Goal: Information Seeking & Learning: Learn about a topic

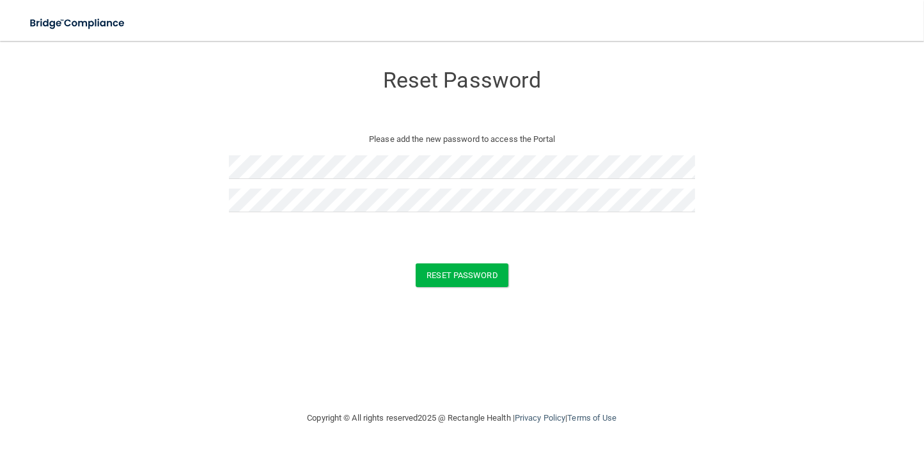
click at [516, 240] on form "Reset Password Please add the new password to access the Portal Reset Password …" at bounding box center [462, 178] width 872 height 249
click at [454, 272] on button "Reset Password" at bounding box center [461, 275] width 92 height 24
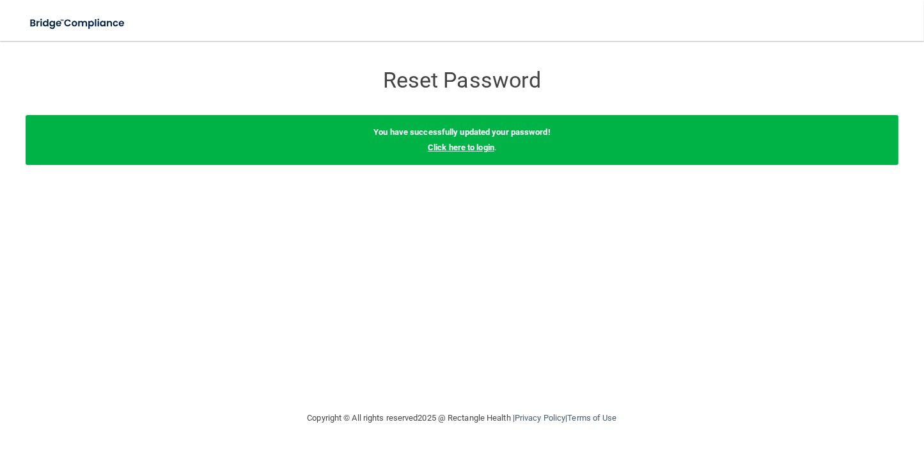
click at [451, 144] on link "Click here to login" at bounding box center [461, 148] width 66 height 10
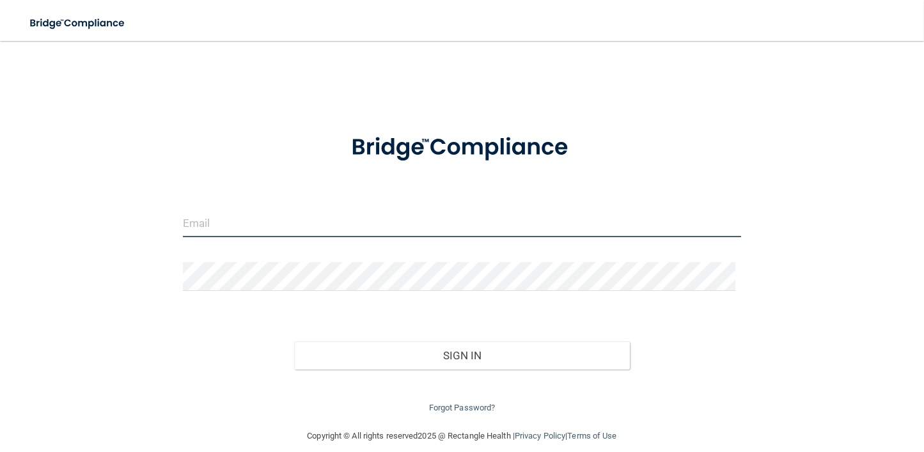
type input "[PERSON_NAME][EMAIL_ADDRESS][DOMAIN_NAME]"
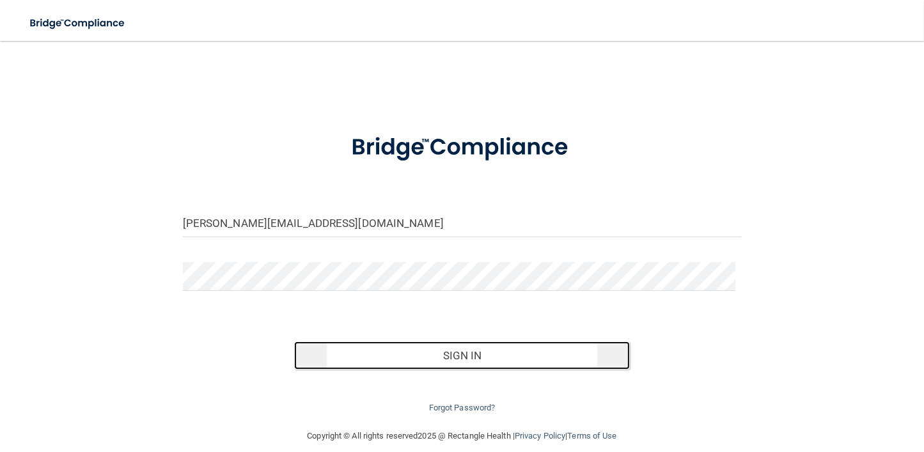
click at [457, 353] on button "Sign In" at bounding box center [461, 355] width 335 height 28
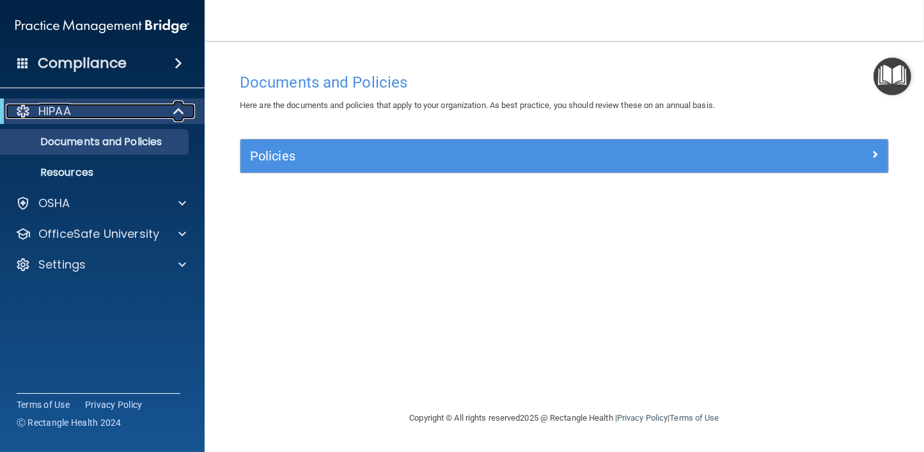
click at [49, 109] on p "HIPAA" at bounding box center [54, 111] width 33 height 15
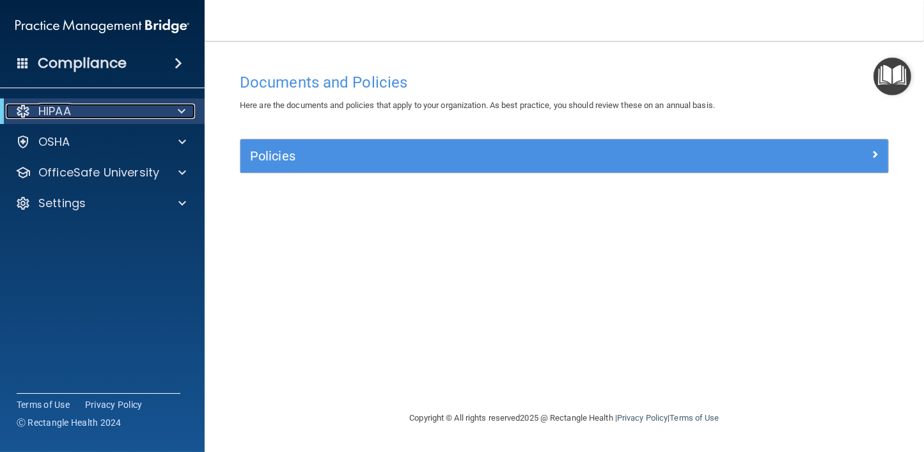
click at [49, 109] on p "HIPAA" at bounding box center [54, 111] width 33 height 15
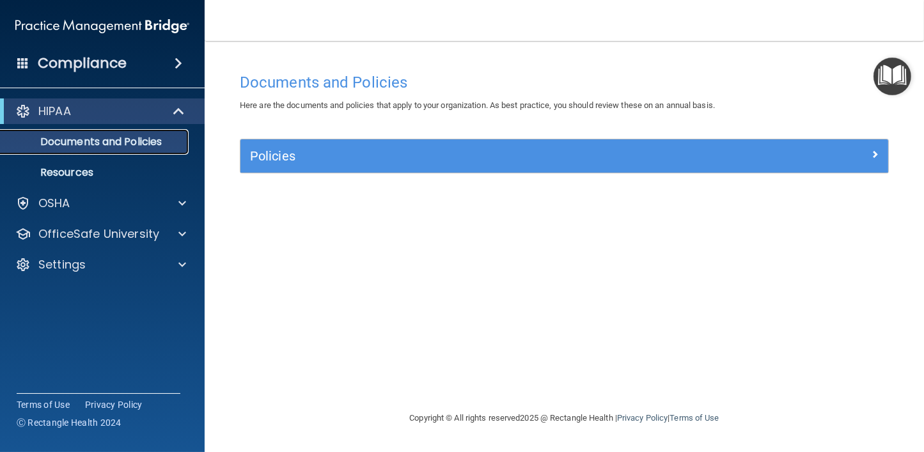
click at [74, 141] on p "Documents and Policies" at bounding box center [95, 141] width 174 height 13
click at [75, 171] on p "Resources" at bounding box center [95, 172] width 174 height 13
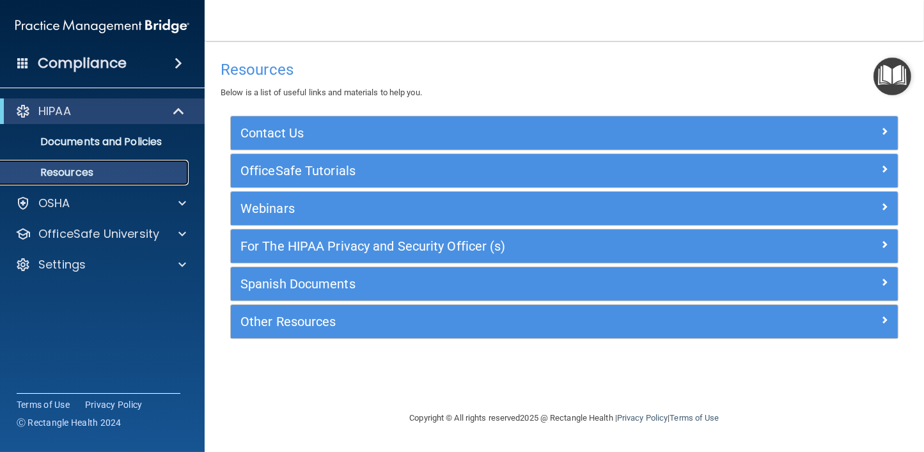
click at [92, 172] on p "Resources" at bounding box center [95, 172] width 174 height 13
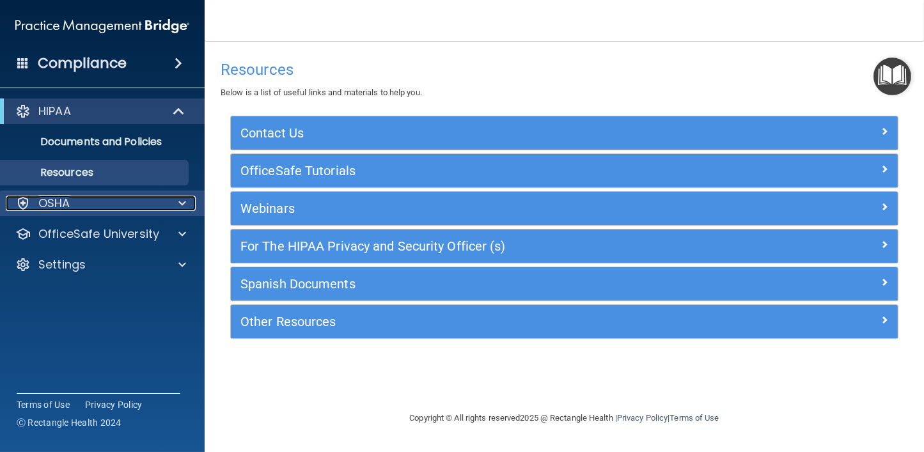
click at [53, 202] on p "OSHA" at bounding box center [54, 203] width 32 height 15
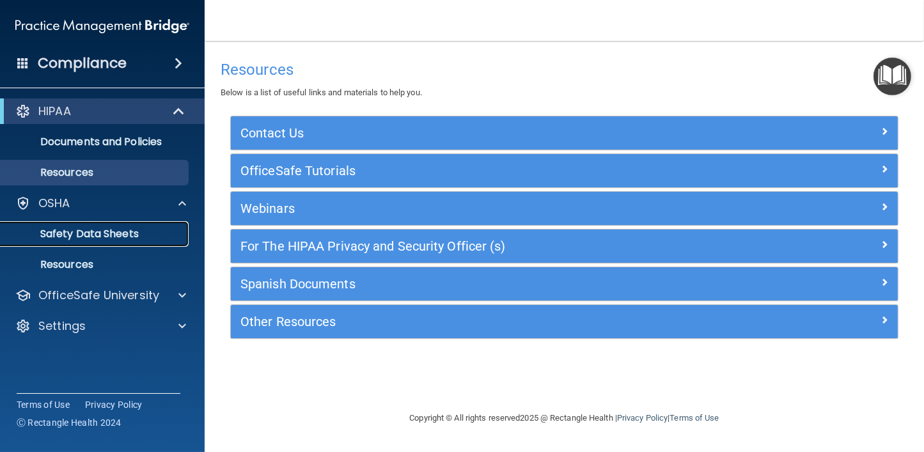
click at [71, 231] on p "Safety Data Sheets" at bounding box center [95, 234] width 174 height 13
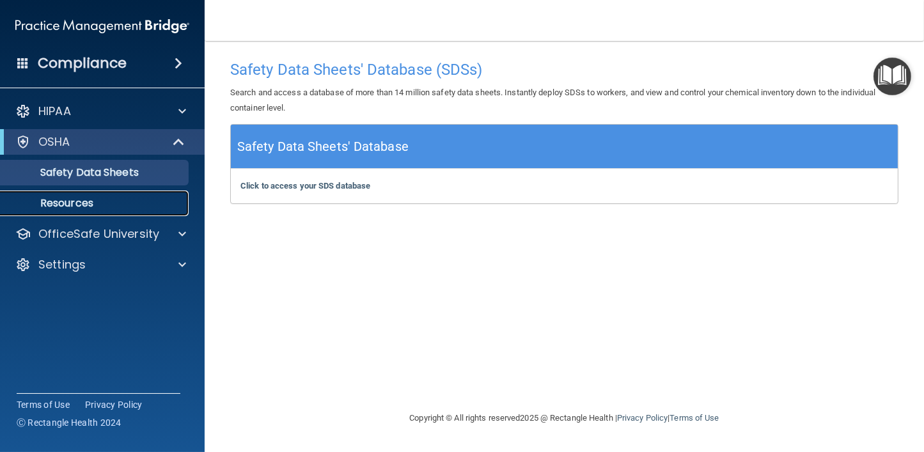
click at [66, 202] on p "Resources" at bounding box center [95, 203] width 174 height 13
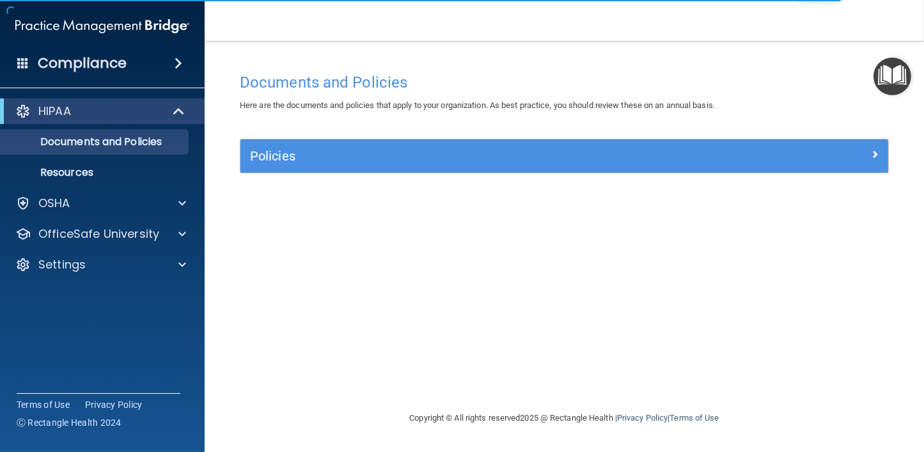
click at [107, 63] on h4 "Compliance" at bounding box center [82, 63] width 89 height 18
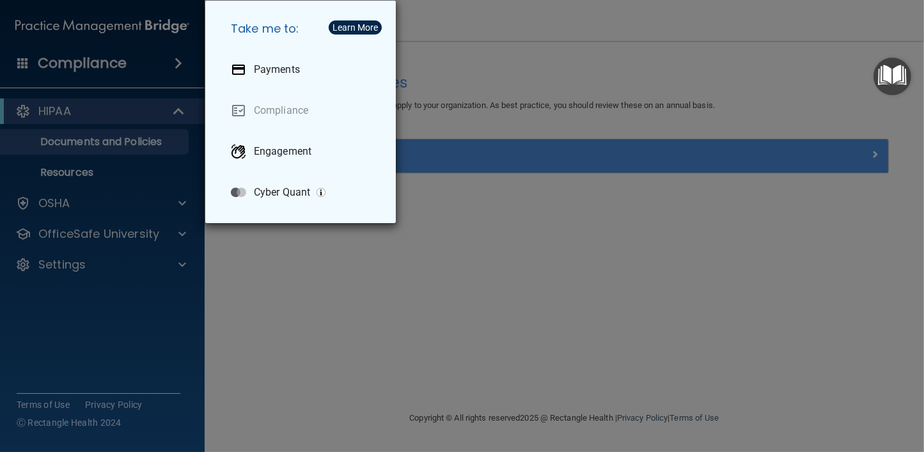
click at [75, 110] on div "Take me to: Payments Compliance Engagement Cyber Quant" at bounding box center [462, 226] width 924 height 452
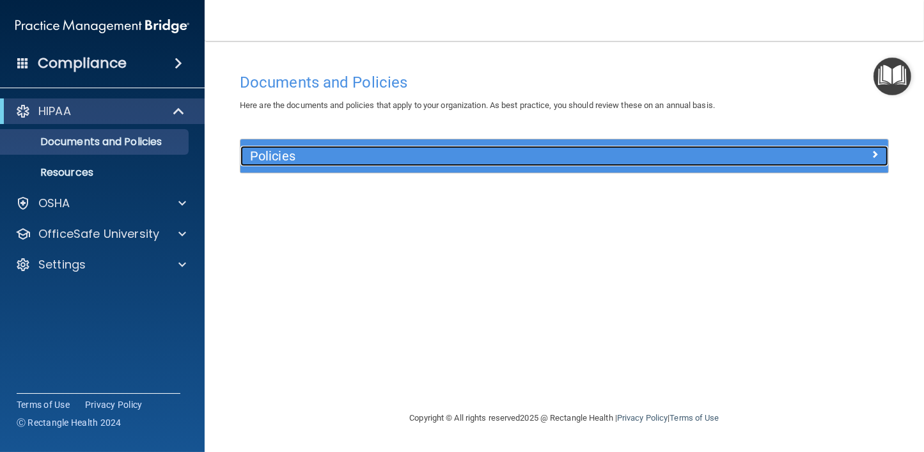
click at [309, 157] on h5 "Policies" at bounding box center [483, 156] width 467 height 14
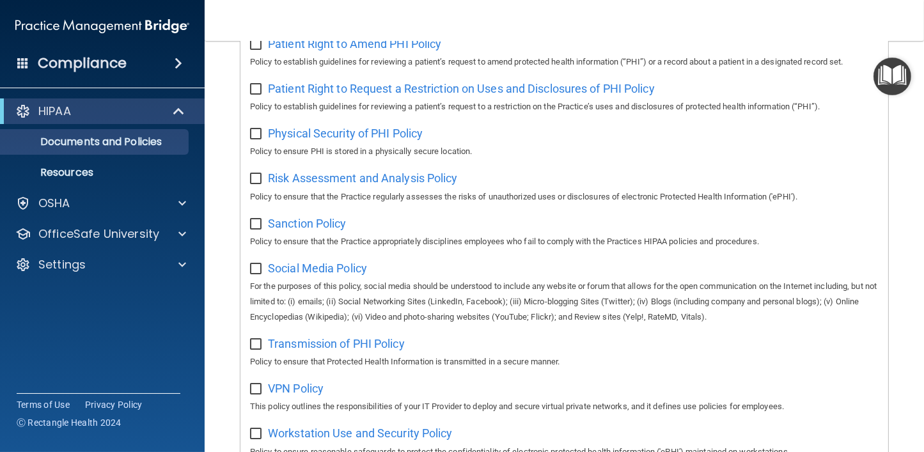
scroll to position [850, 0]
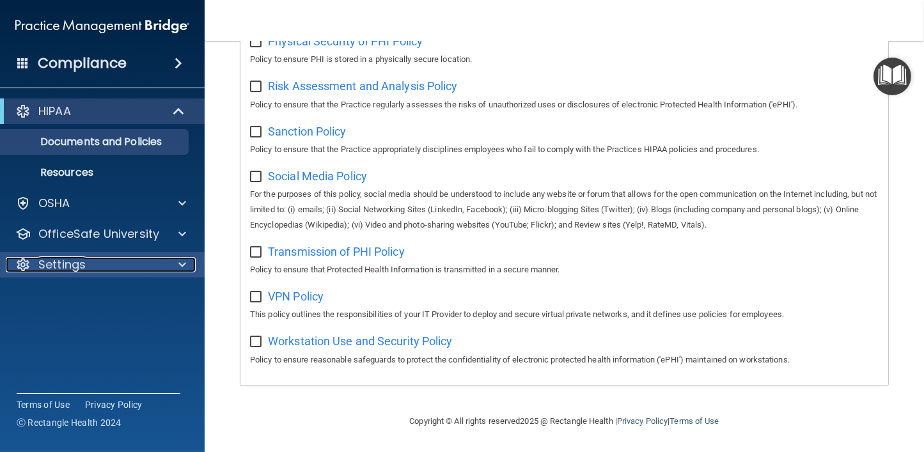
click at [181, 262] on span at bounding box center [182, 264] width 8 height 15
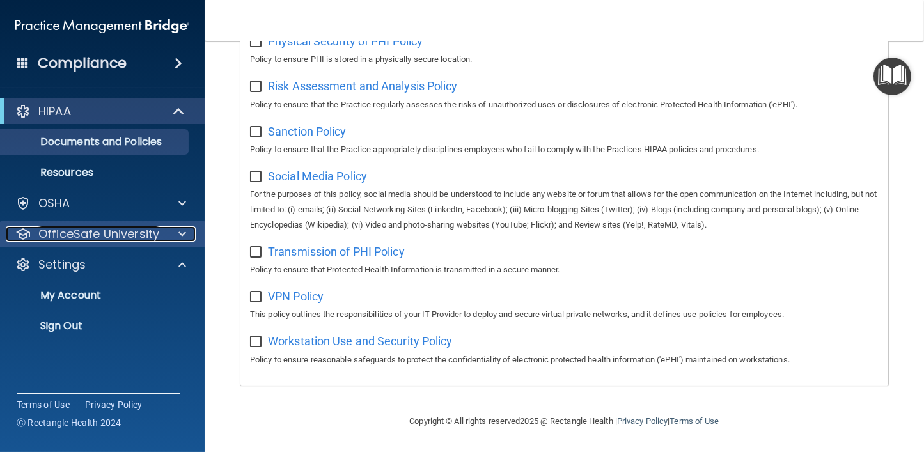
click at [178, 231] on span at bounding box center [182, 233] width 8 height 15
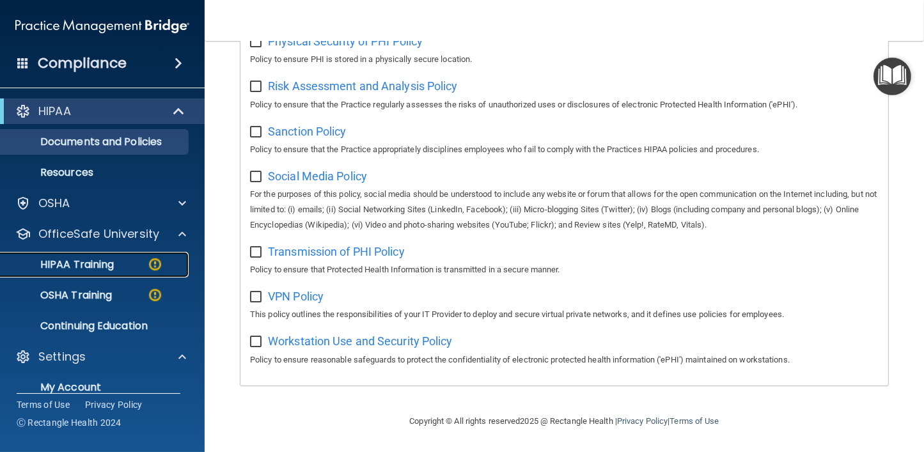
click at [89, 263] on p "HIPAA Training" at bounding box center [60, 264] width 105 height 13
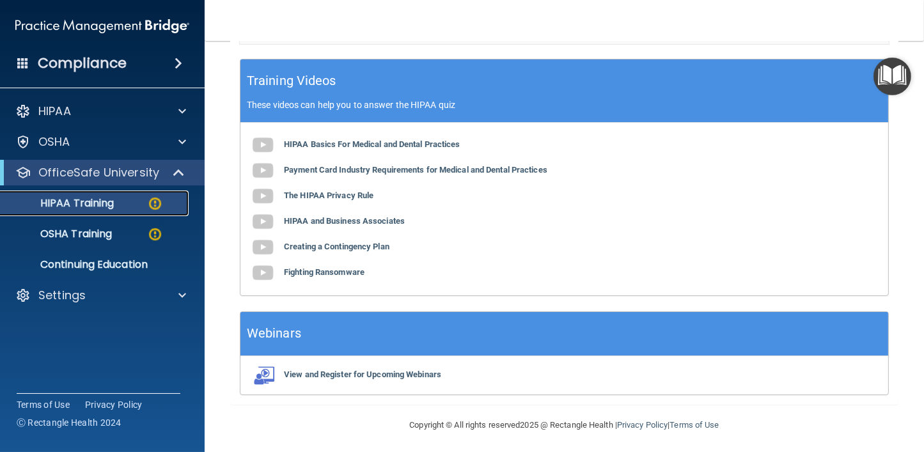
scroll to position [506, 0]
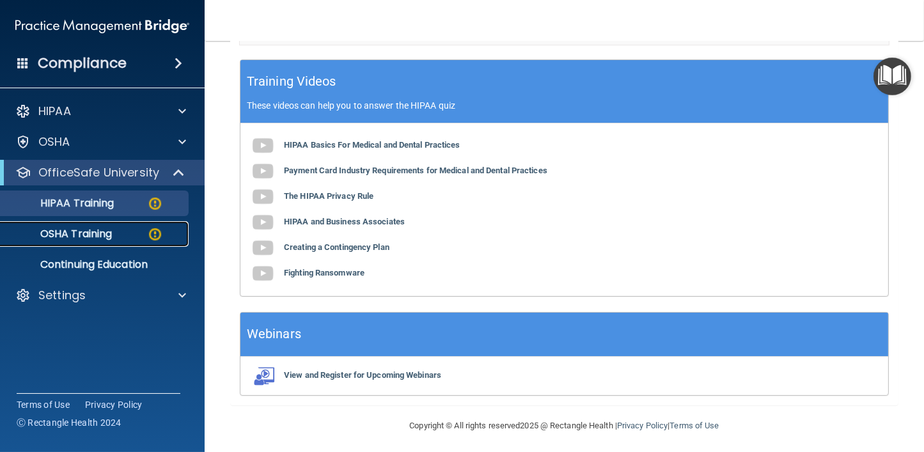
click at [88, 234] on p "OSHA Training" at bounding box center [60, 234] width 104 height 13
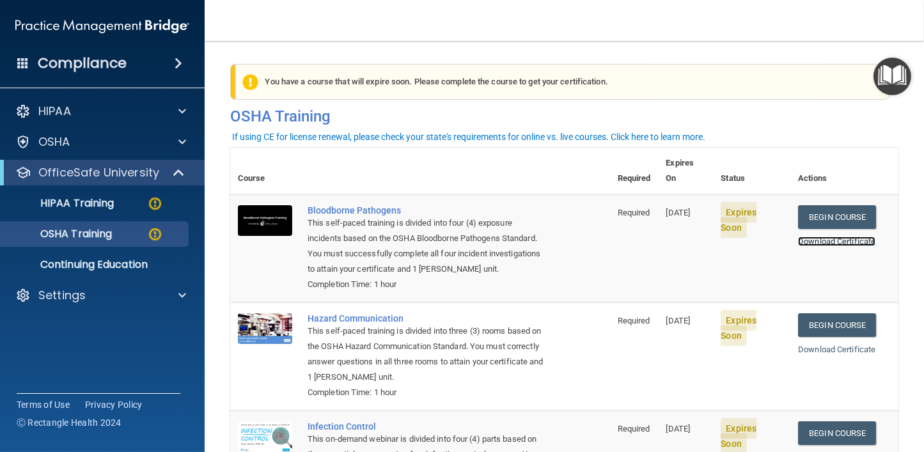
click at [855, 236] on link "Download Certificate" at bounding box center [836, 241] width 77 height 10
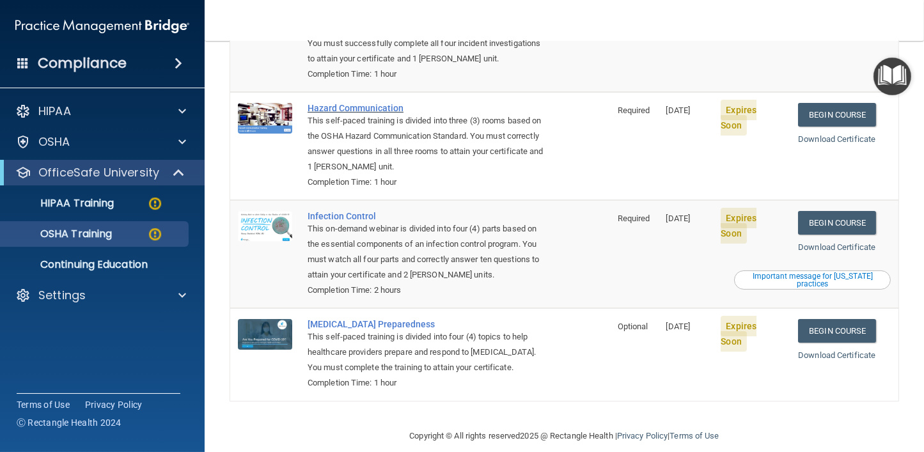
scroll to position [212, 0]
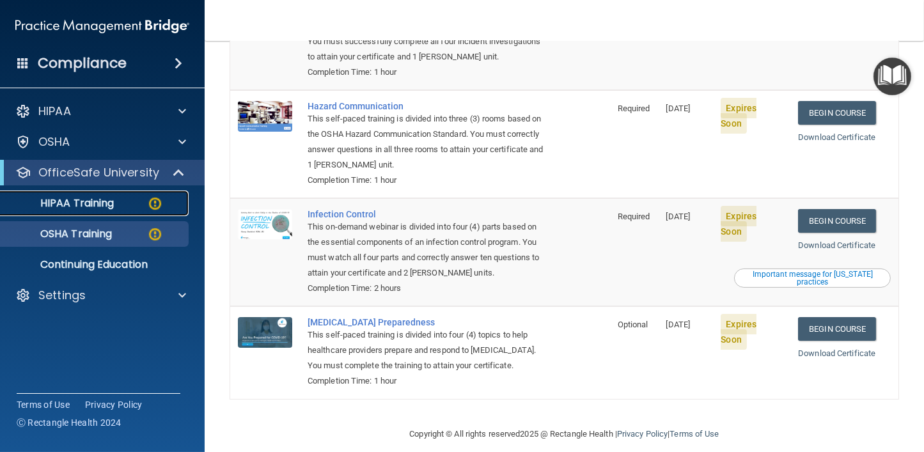
click at [93, 203] on p "HIPAA Training" at bounding box center [60, 203] width 105 height 13
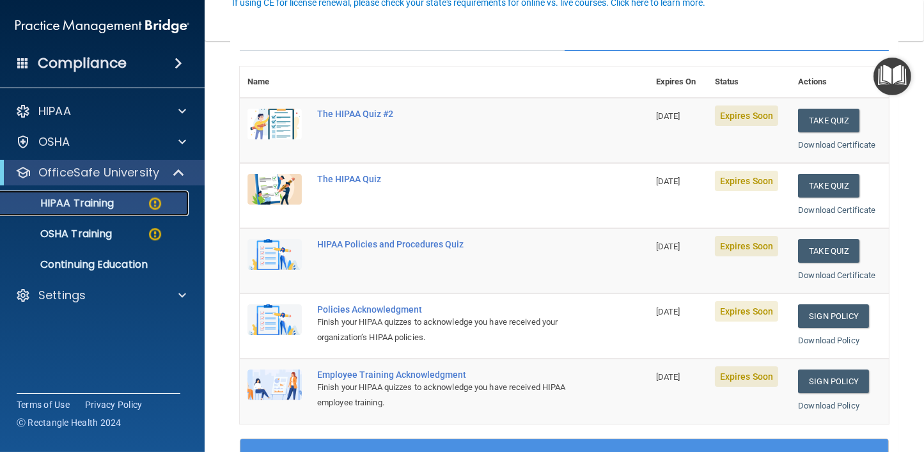
scroll to position [192, 0]
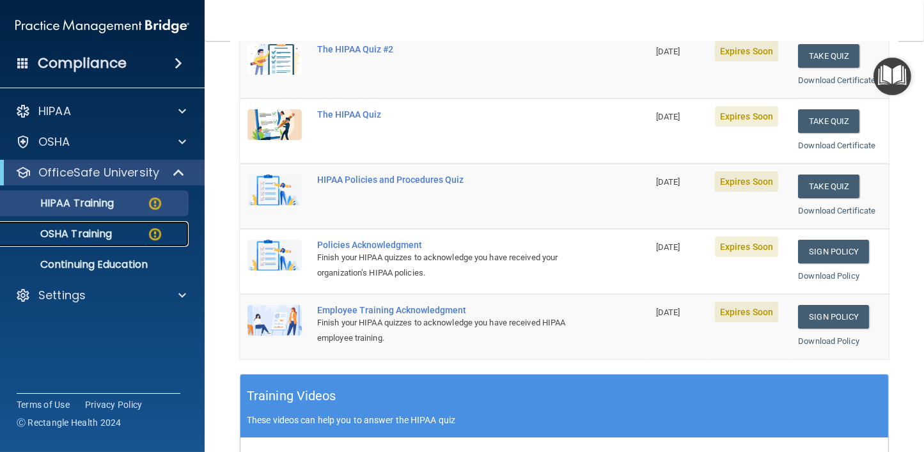
click at [130, 233] on div "OSHA Training" at bounding box center [95, 234] width 174 height 13
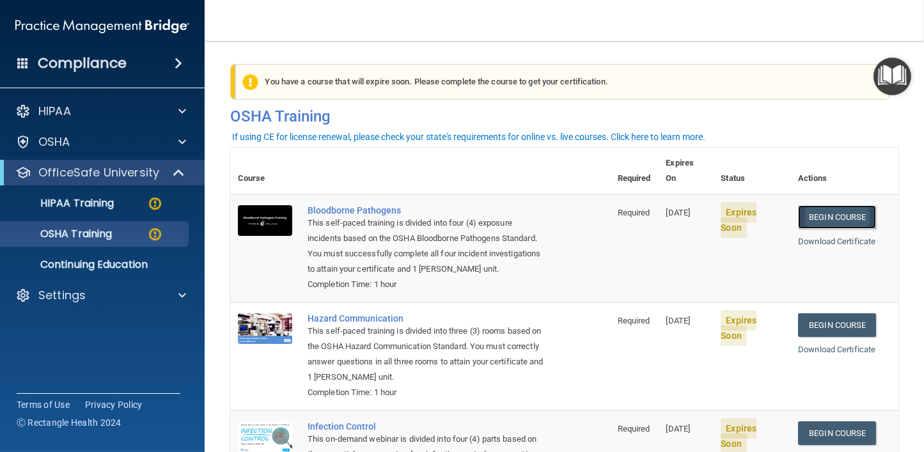
click at [842, 205] on link "Begin Course" at bounding box center [837, 217] width 78 height 24
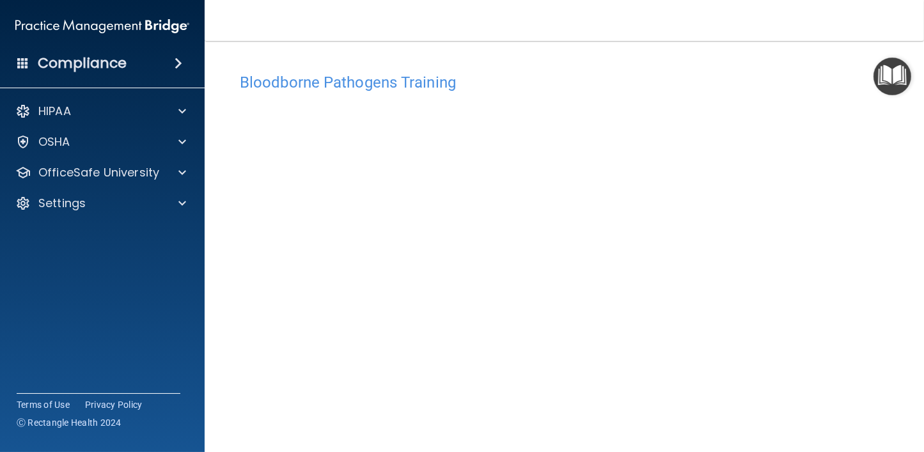
scroll to position [10, 0]
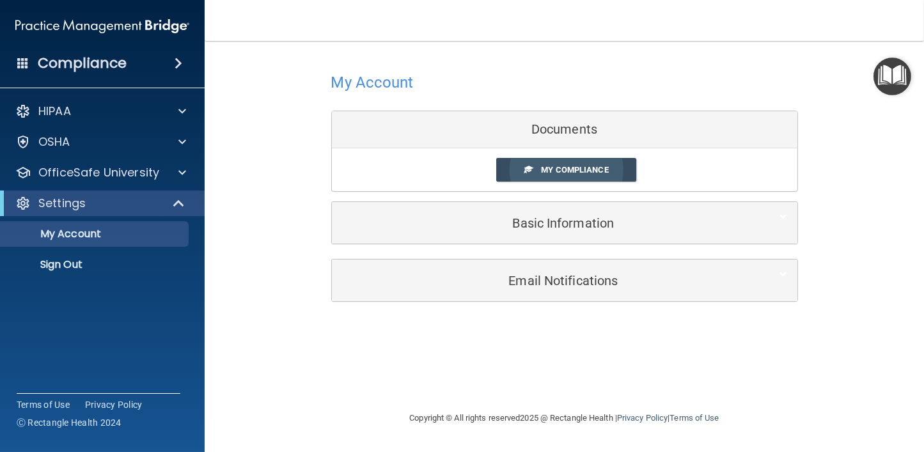
click at [557, 169] on span "My Compliance" at bounding box center [574, 170] width 67 height 10
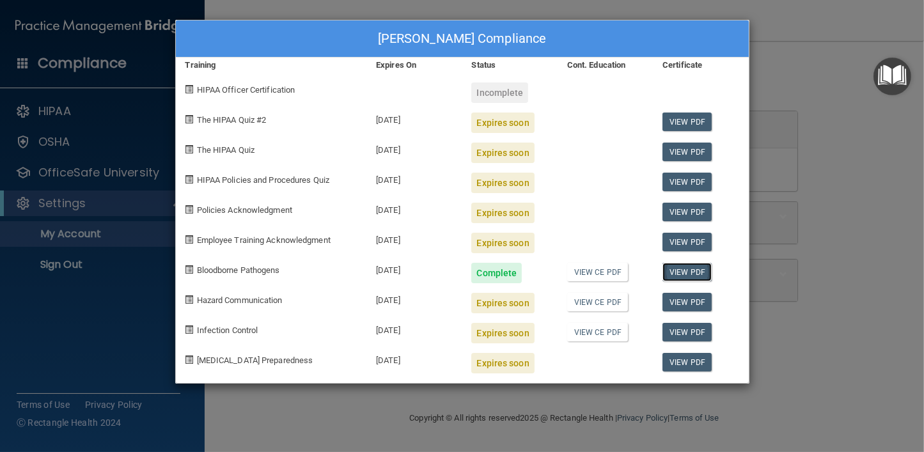
click at [691, 273] on link "View PDF" at bounding box center [686, 272] width 49 height 19
